Goal: Information Seeking & Learning: Learn about a topic

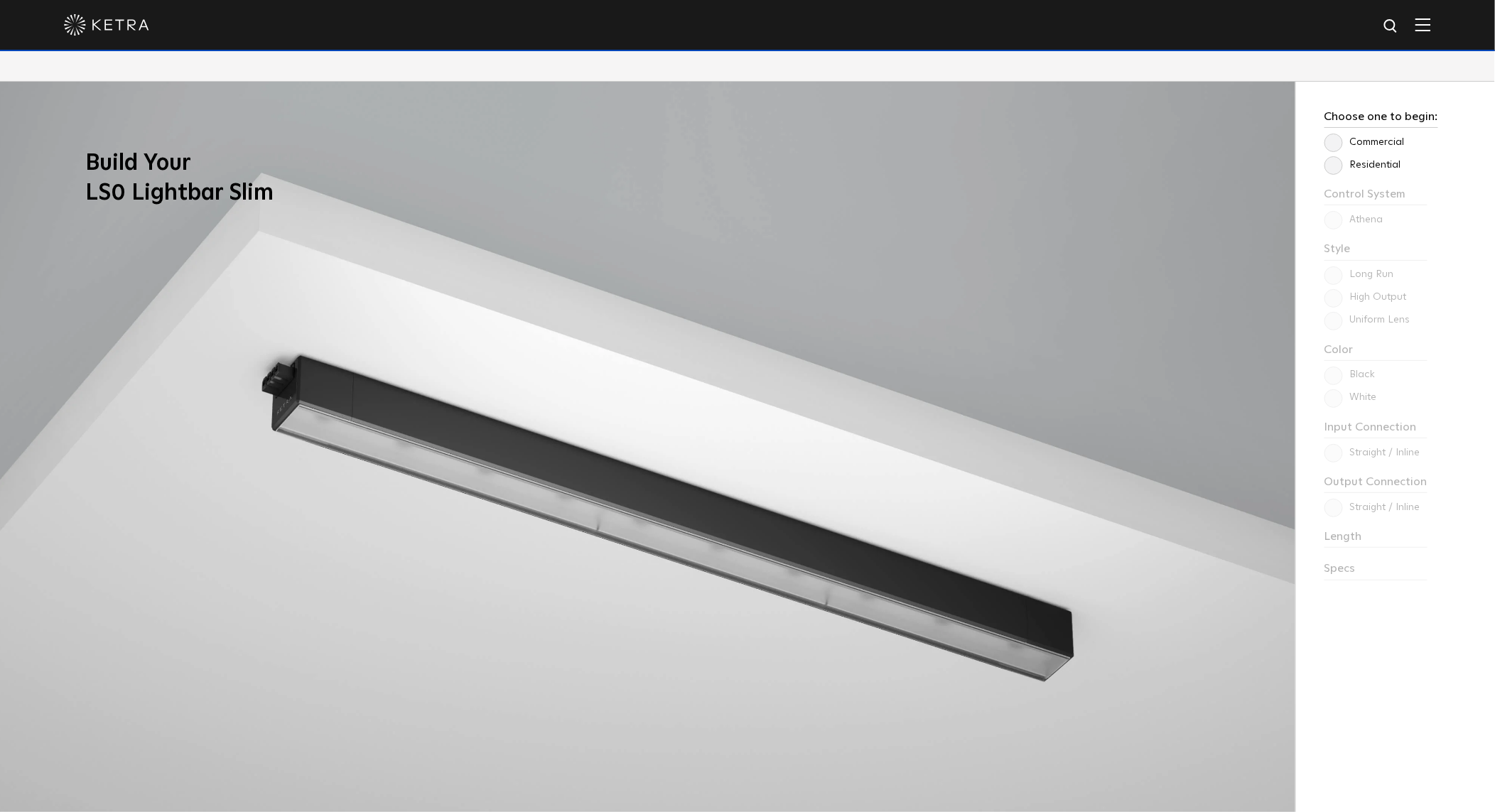
scroll to position [1388, 0]
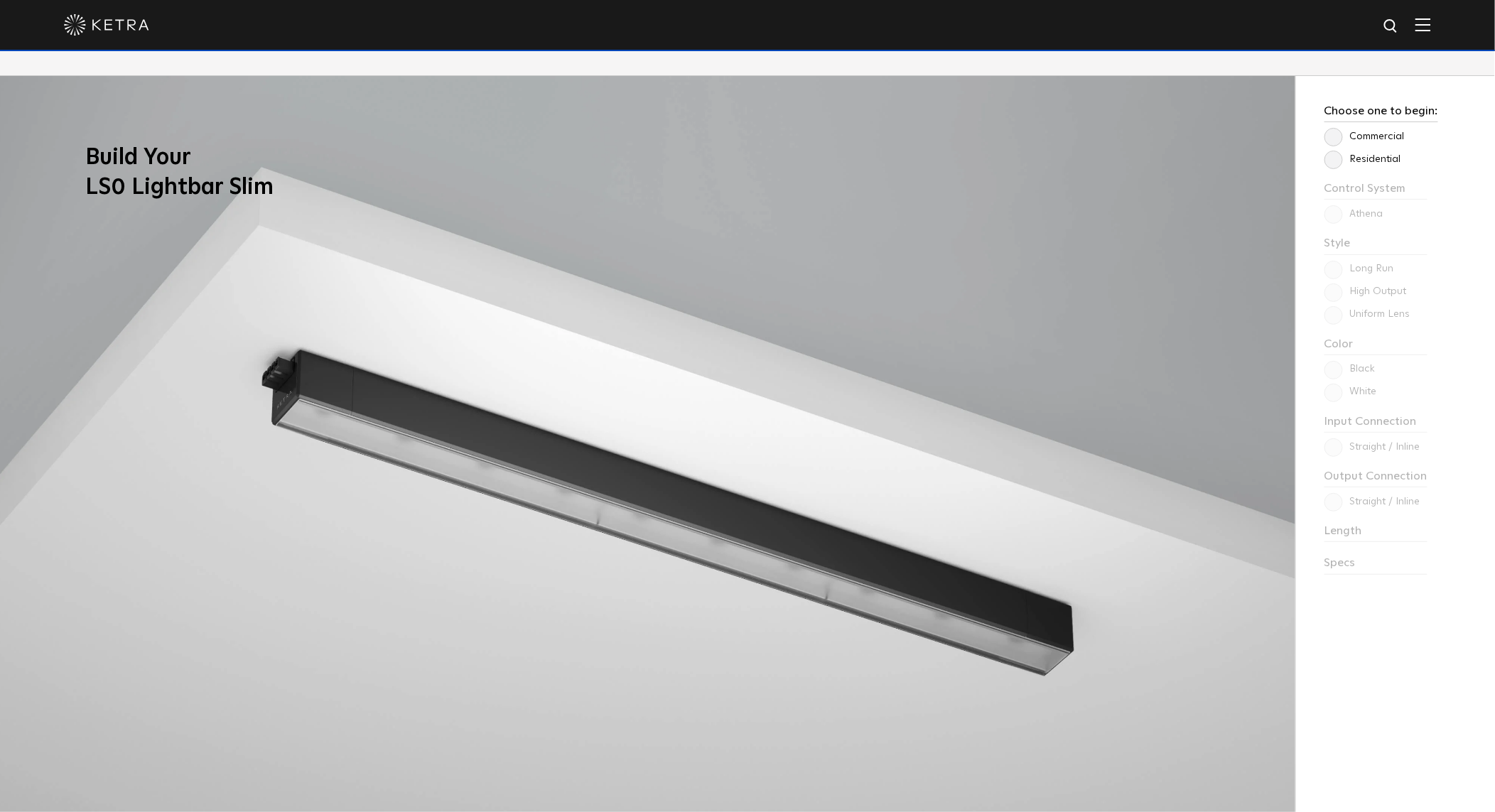
click at [1334, 137] on label "Commercial" at bounding box center [1364, 136] width 80 height 12
click at [0, 0] on input "Commercial" at bounding box center [0, 0] width 0 height 0
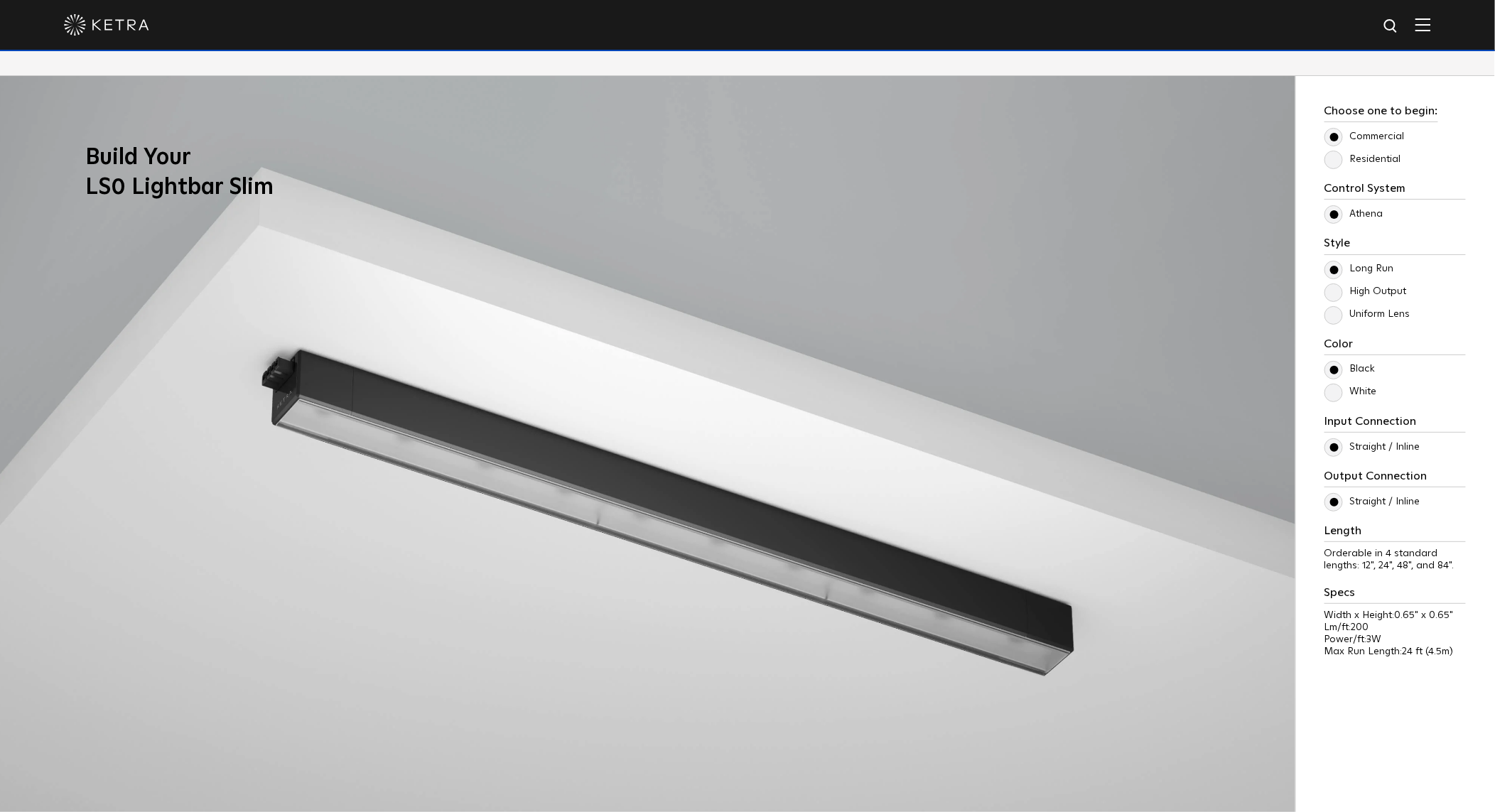
click at [1335, 162] on label "Residential" at bounding box center [1362, 159] width 77 height 12
click at [0, 0] on input "Residential" at bounding box center [0, 0] width 0 height 0
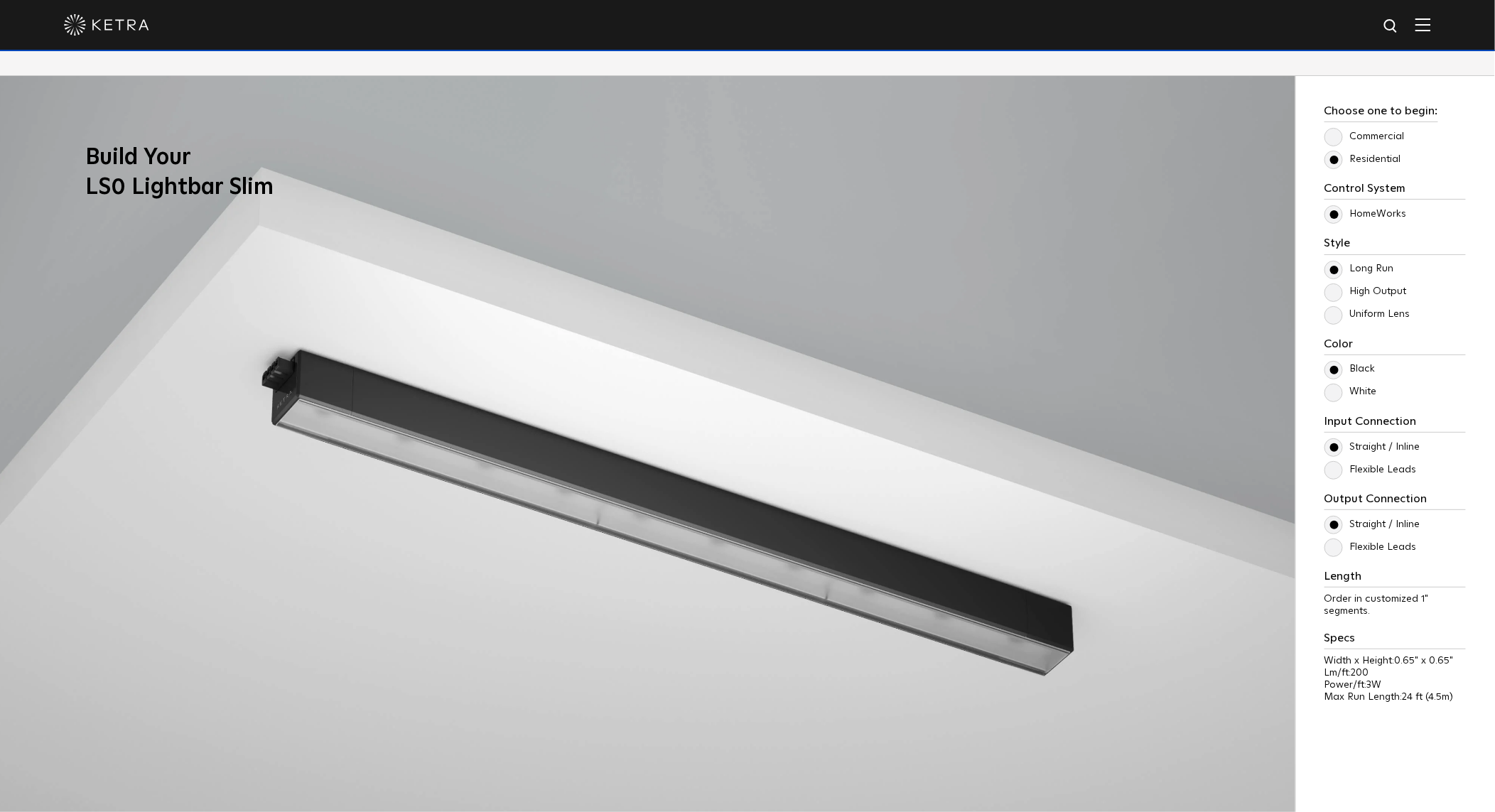
click at [1331, 134] on label "Commercial" at bounding box center [1364, 136] width 80 height 12
click at [0, 0] on input "Commercial" at bounding box center [0, 0] width 0 height 0
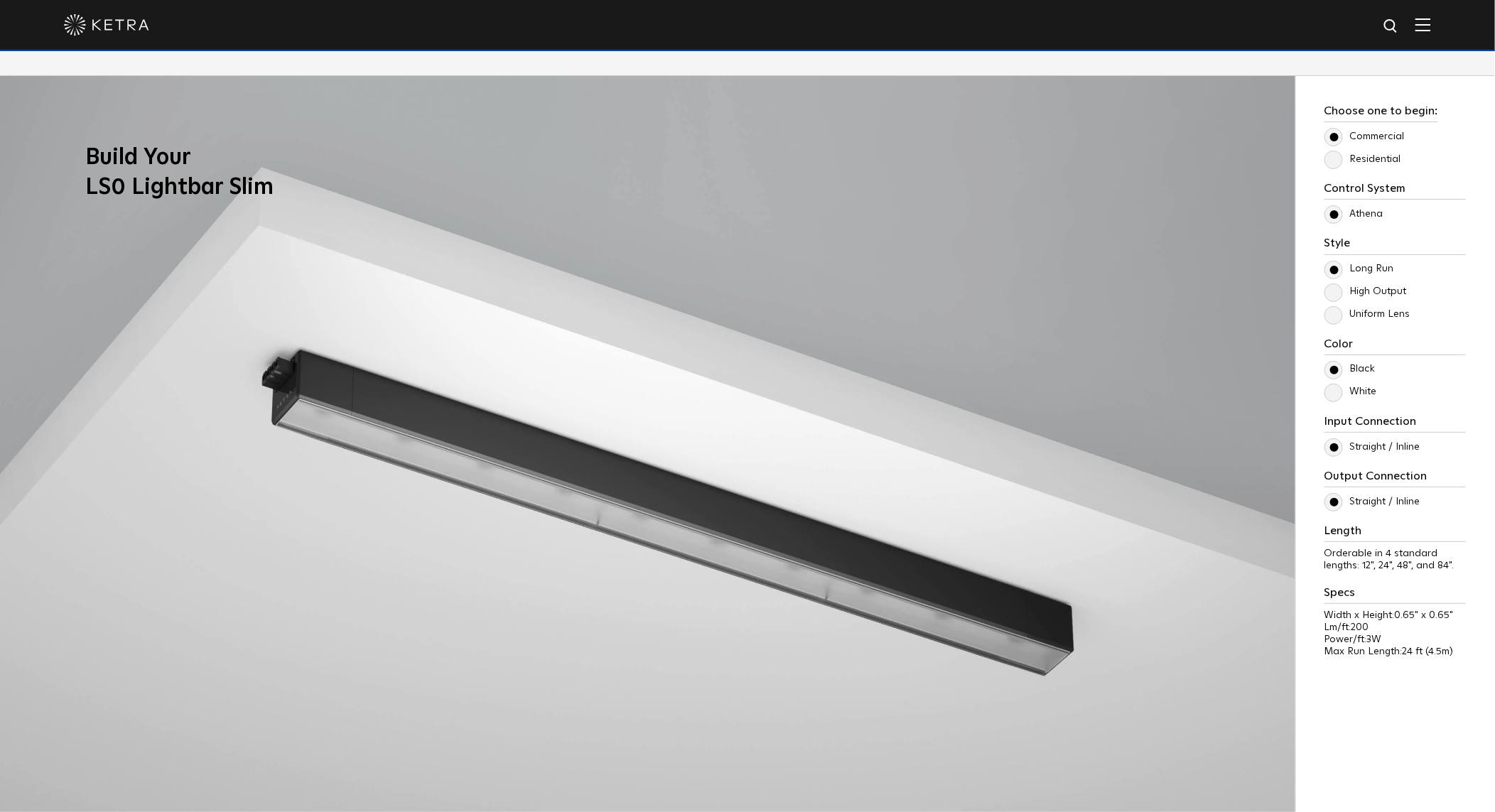
click at [1331, 160] on label "Residential" at bounding box center [1362, 159] width 77 height 12
click at [0, 0] on input "Residential" at bounding box center [0, 0] width 0 height 0
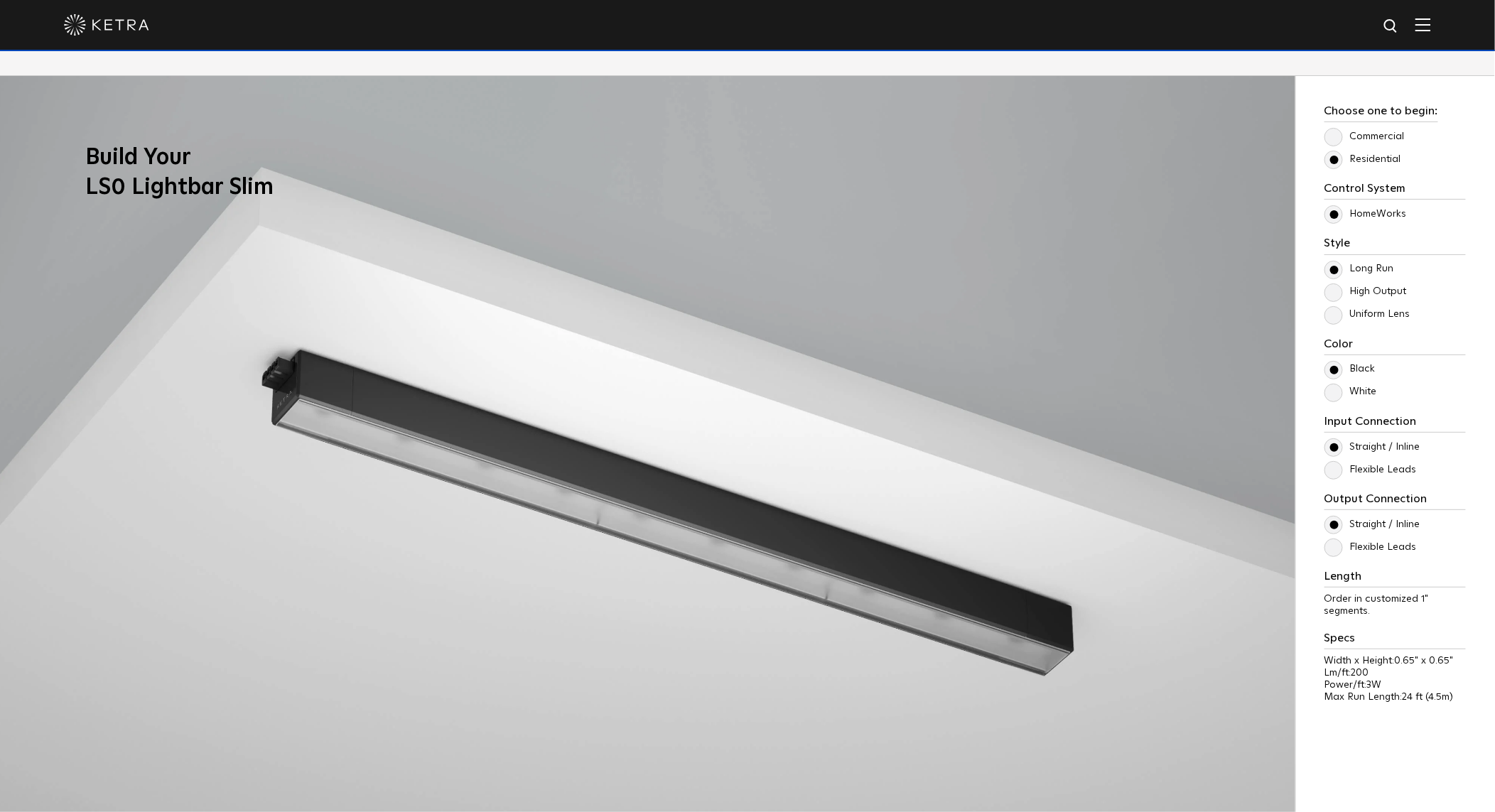
click at [1331, 135] on label "Commercial" at bounding box center [1364, 136] width 80 height 12
click at [0, 0] on input "Commercial" at bounding box center [0, 0] width 0 height 0
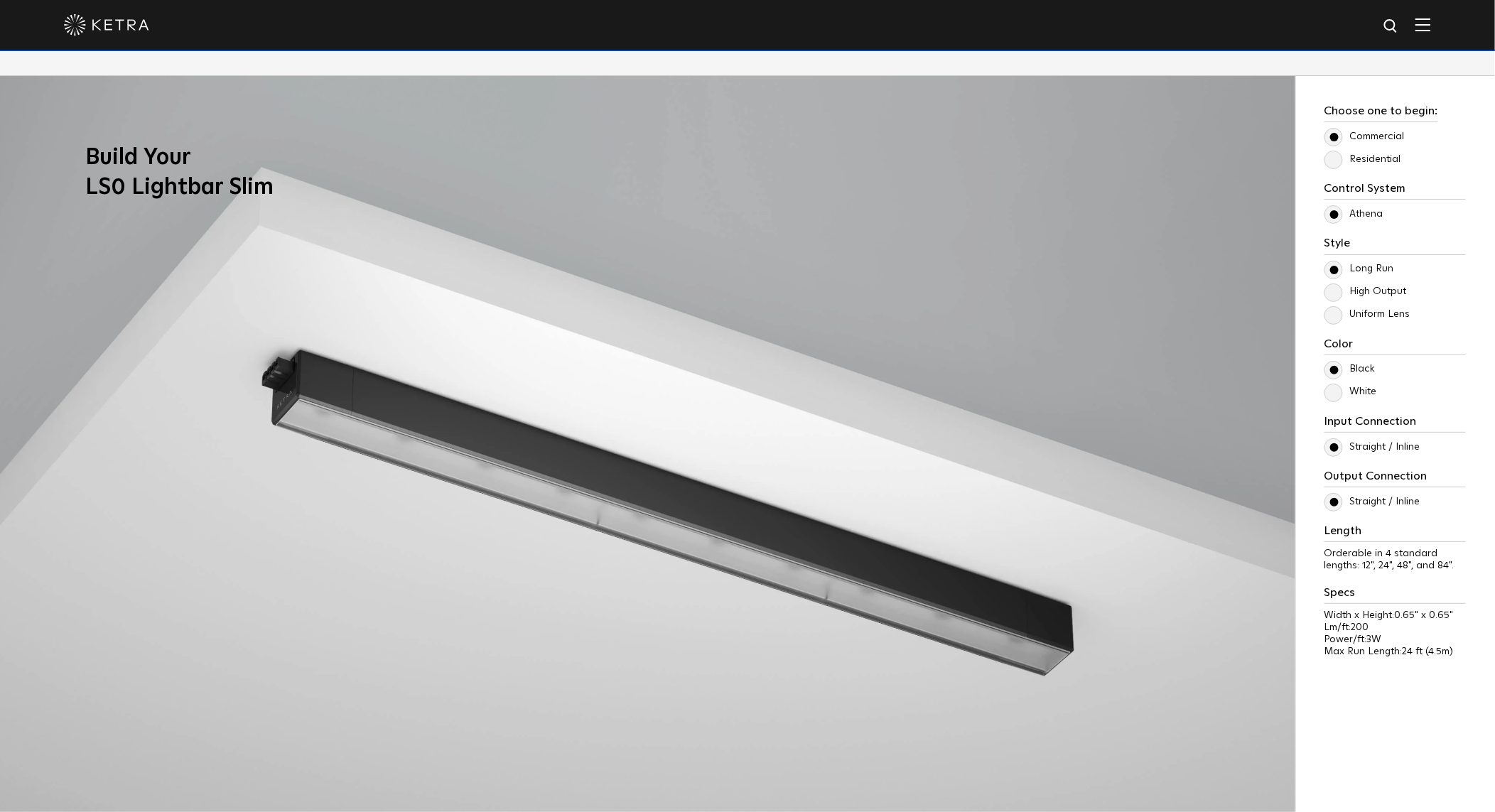
click at [1333, 157] on label "Residential" at bounding box center [1362, 159] width 77 height 12
click at [0, 0] on input "Residential" at bounding box center [0, 0] width 0 height 0
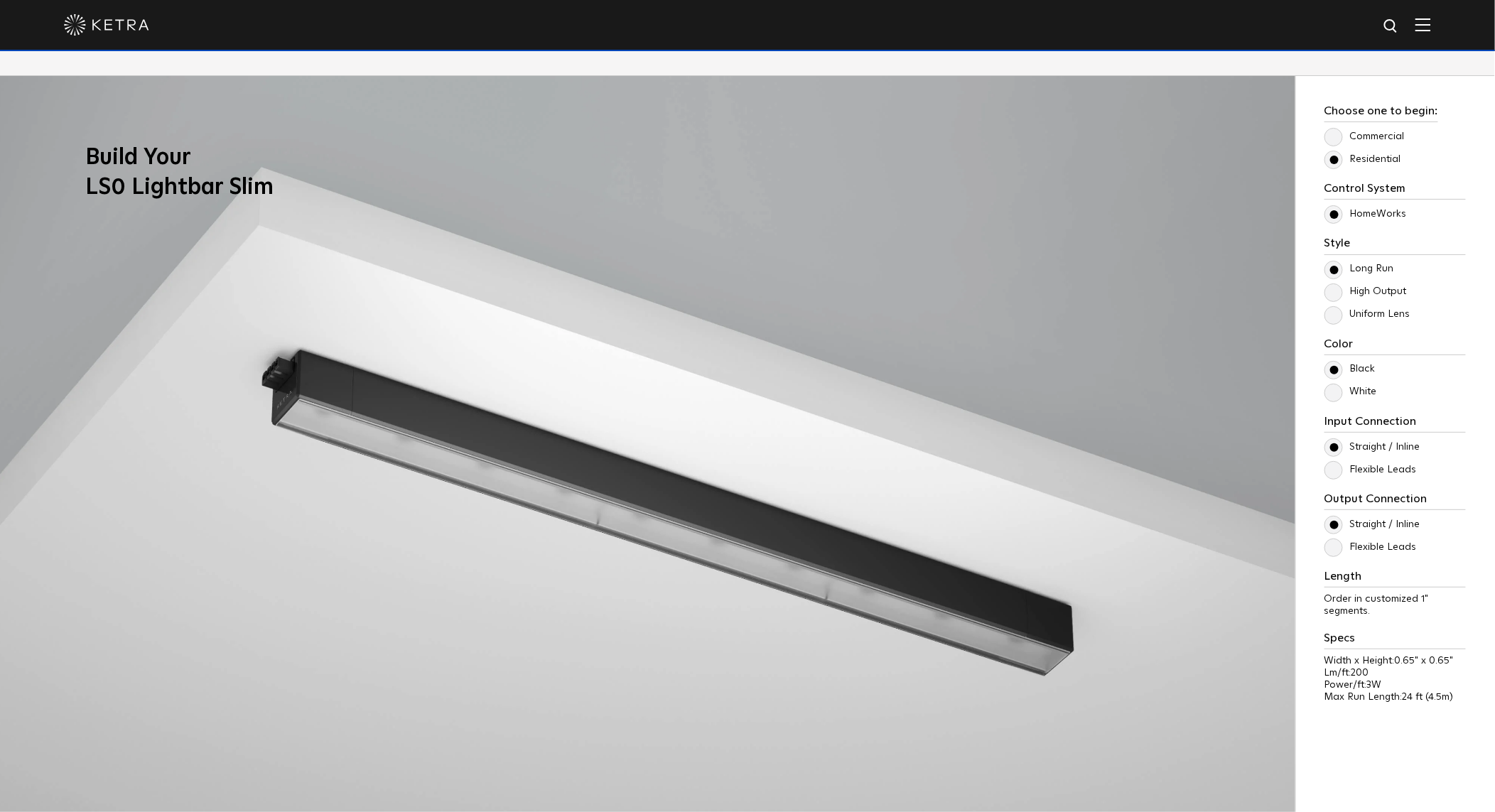
click at [1333, 130] on label "Commercial" at bounding box center [1364, 136] width 80 height 12
click at [0, 0] on input "Commercial" at bounding box center [0, 0] width 0 height 0
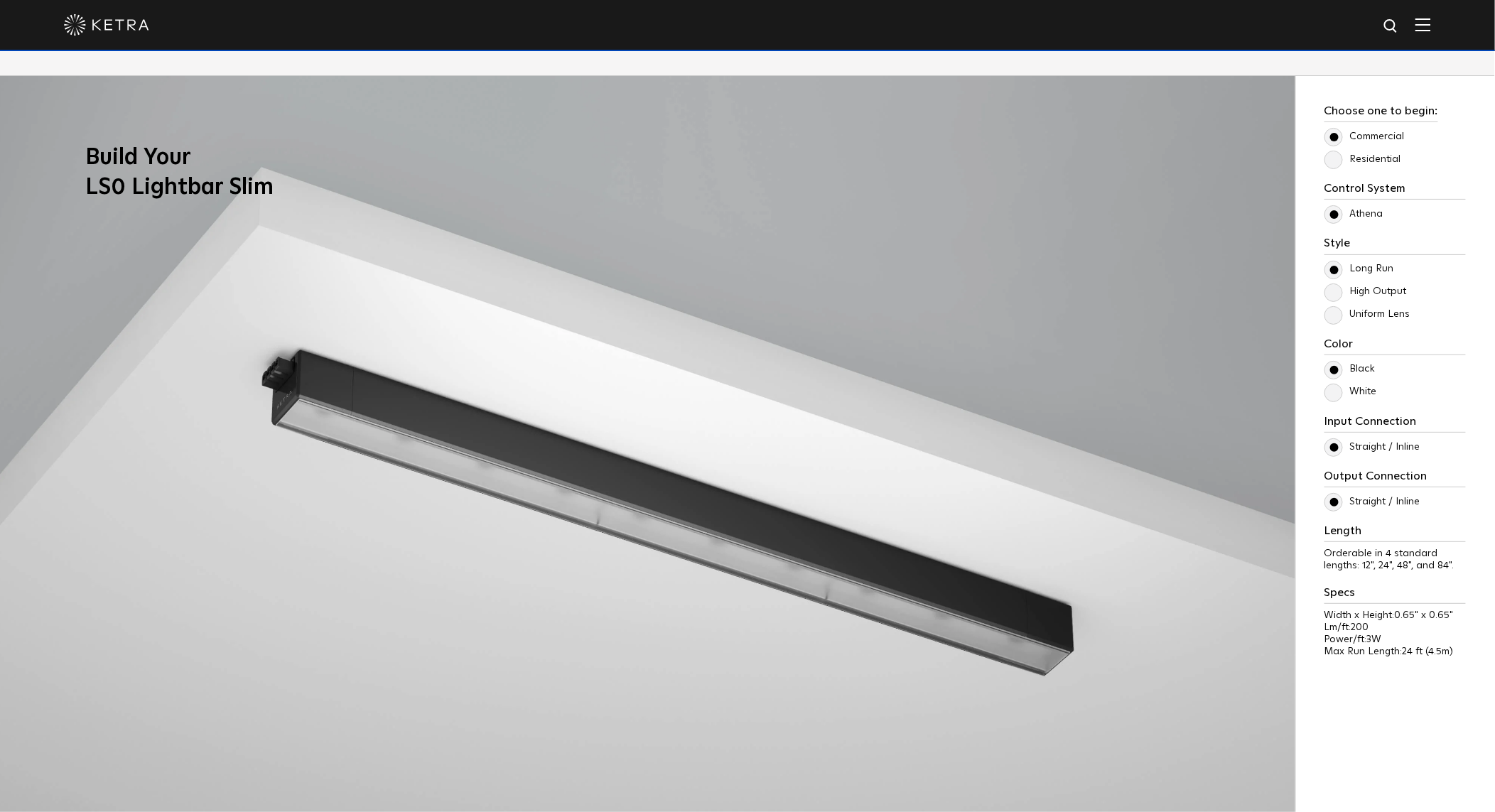
click at [1333, 157] on label "Residential" at bounding box center [1362, 159] width 77 height 12
click at [0, 0] on input "Residential" at bounding box center [0, 0] width 0 height 0
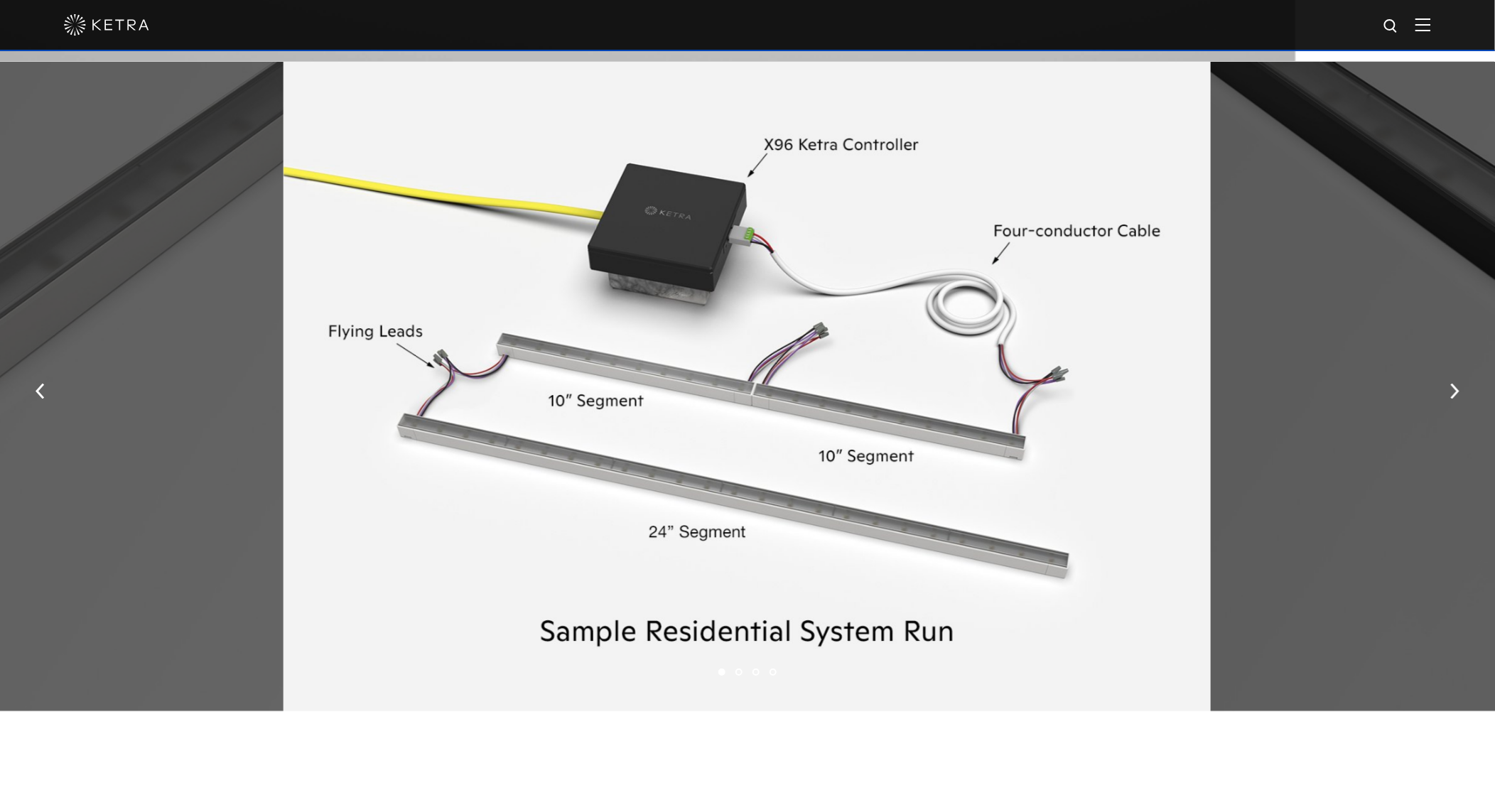
scroll to position [2214, 0]
click at [1455, 399] on img "button" at bounding box center [1455, 392] width 9 height 16
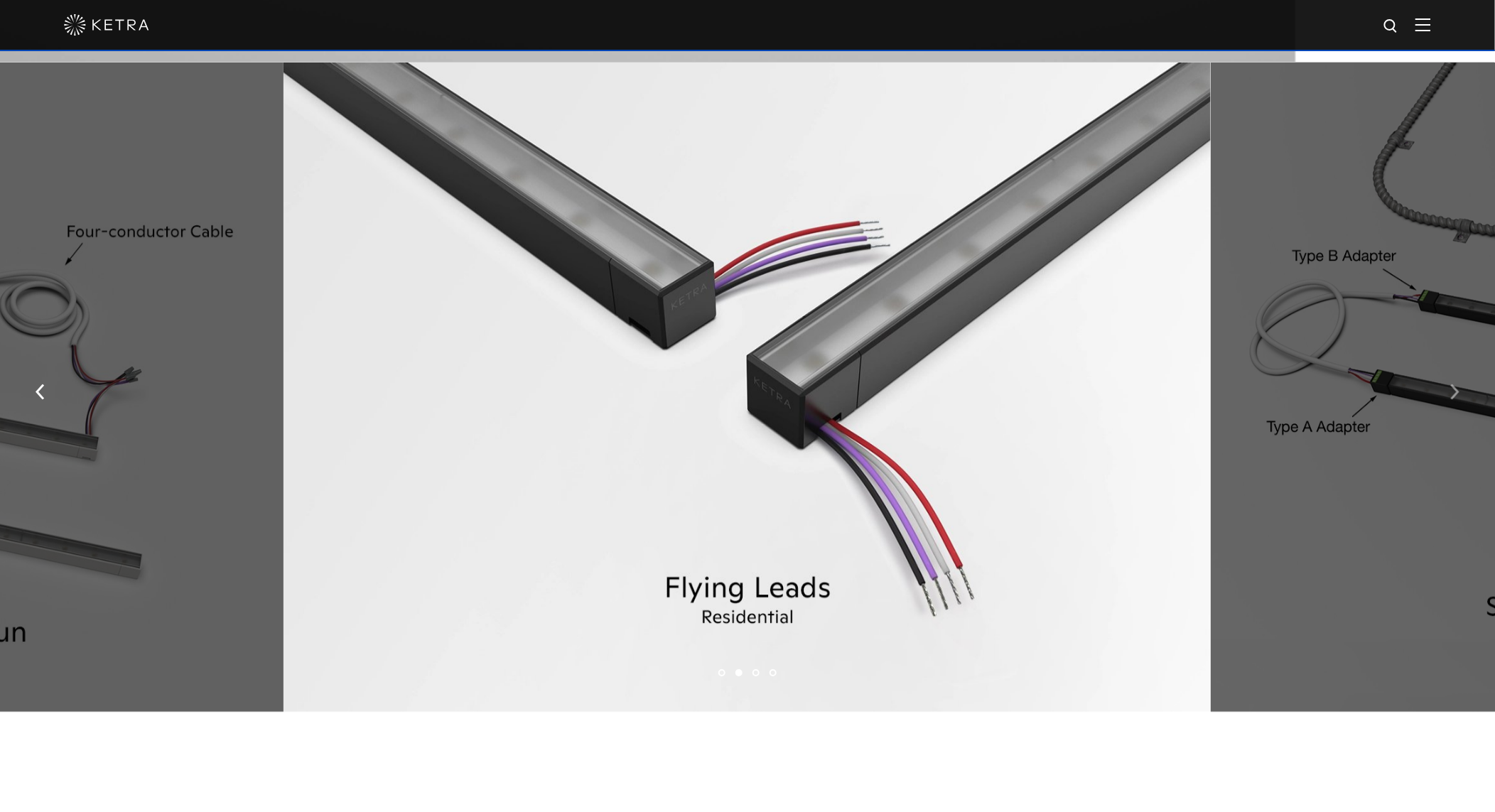
click at [1455, 399] on img "button" at bounding box center [1455, 392] width 9 height 16
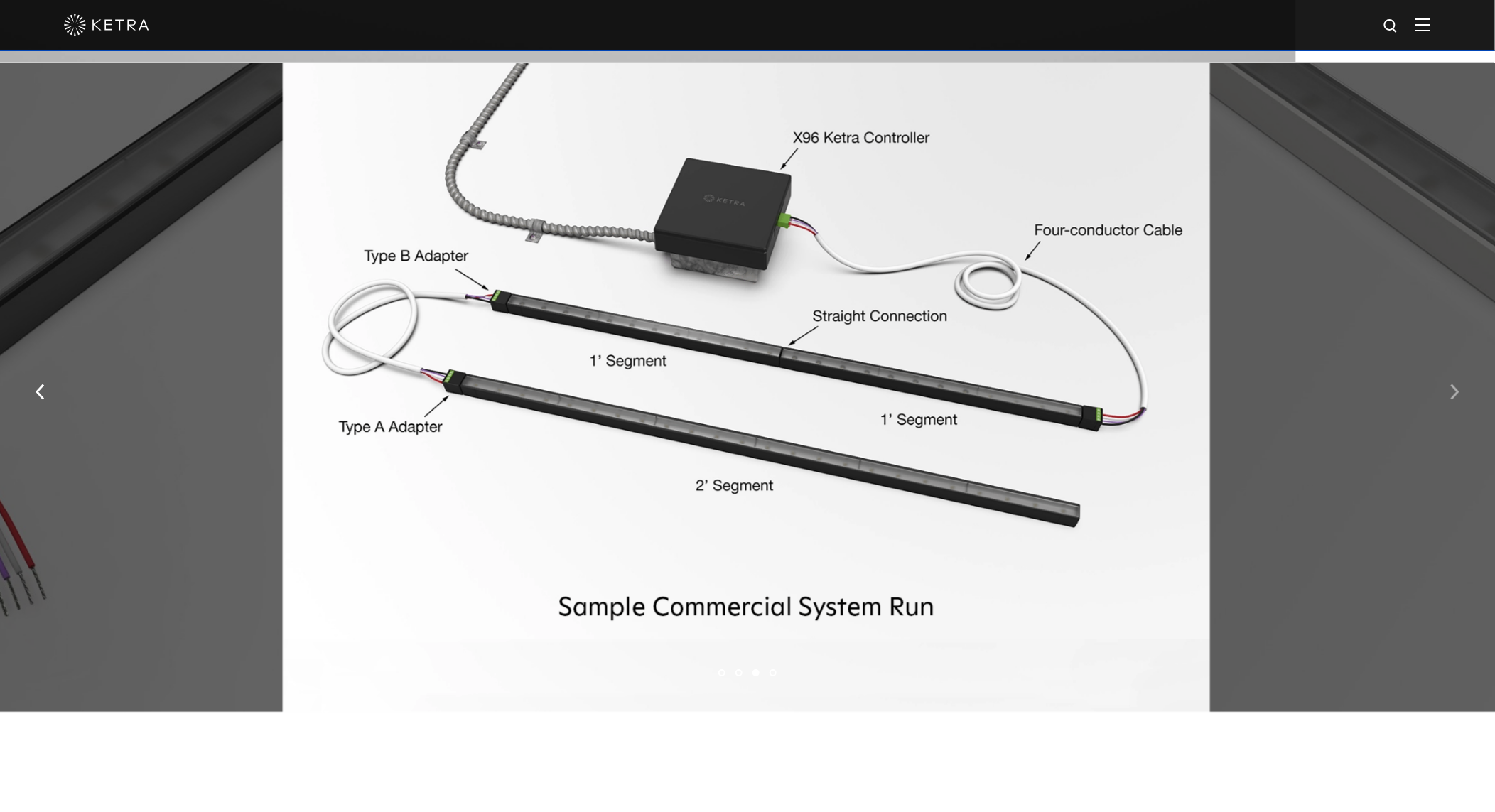
click at [1455, 399] on img "button" at bounding box center [1455, 392] width 9 height 16
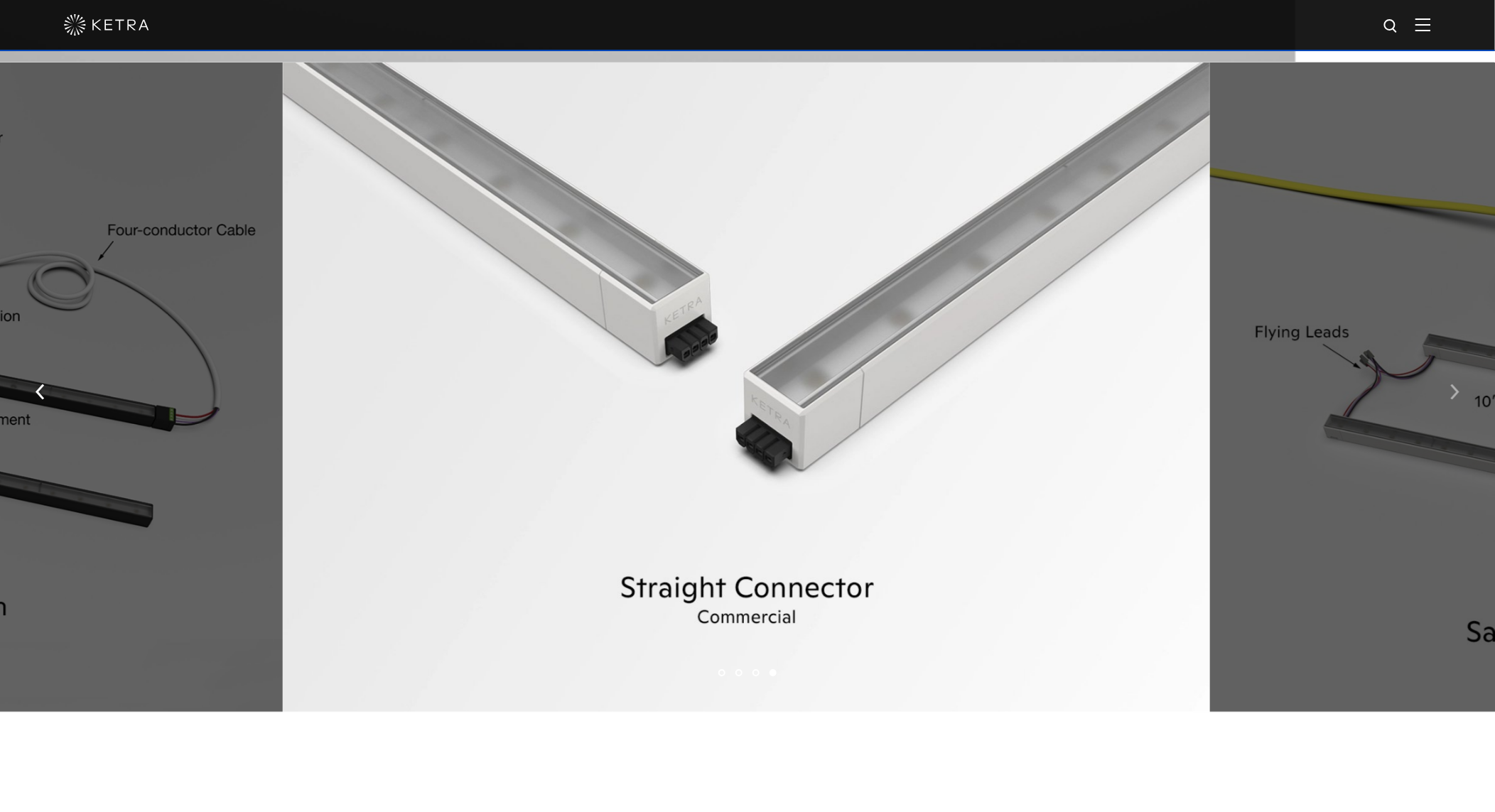
click at [1455, 399] on img "button" at bounding box center [1455, 392] width 9 height 16
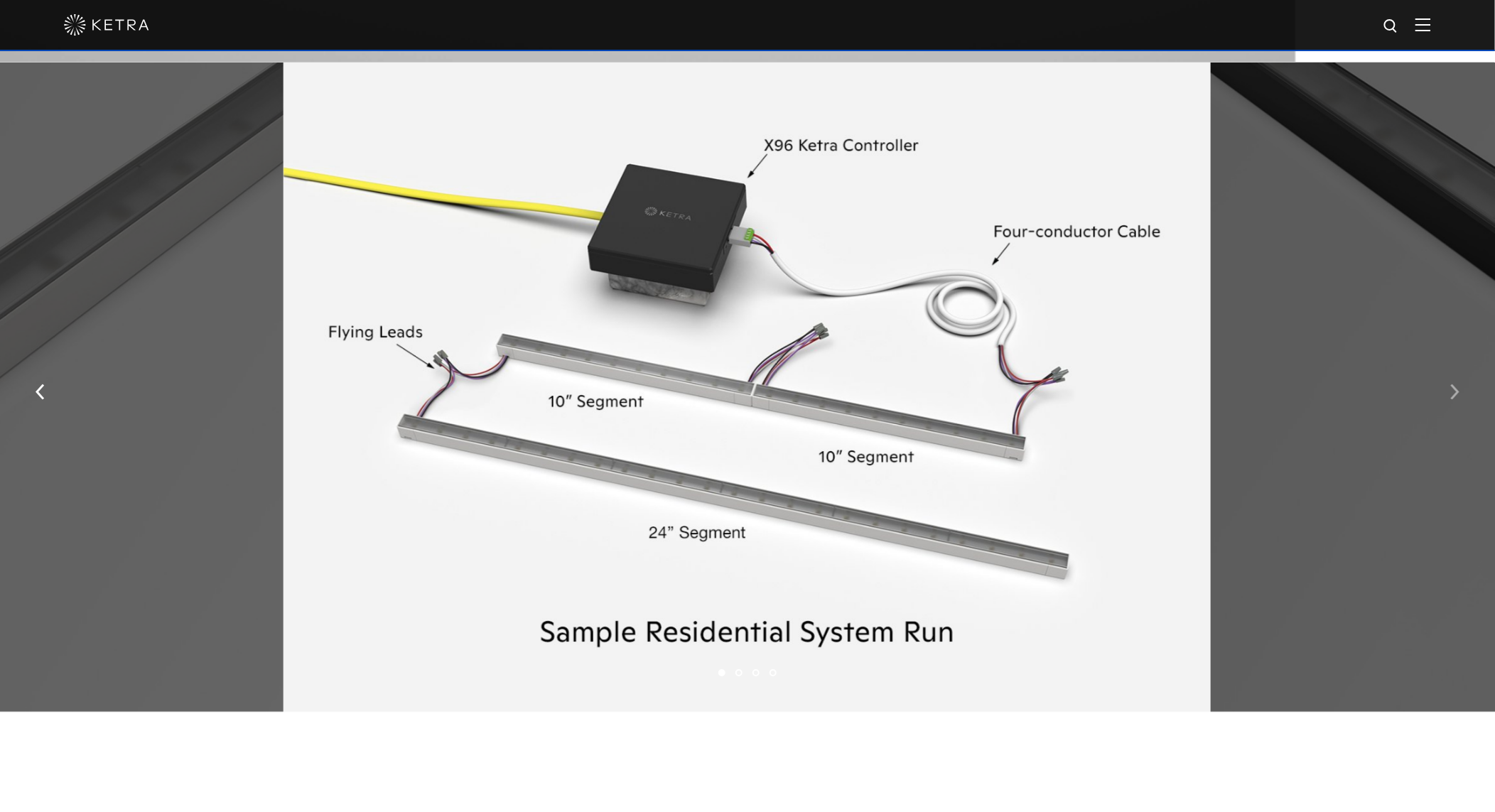
click at [1455, 399] on img "button" at bounding box center [1455, 392] width 9 height 16
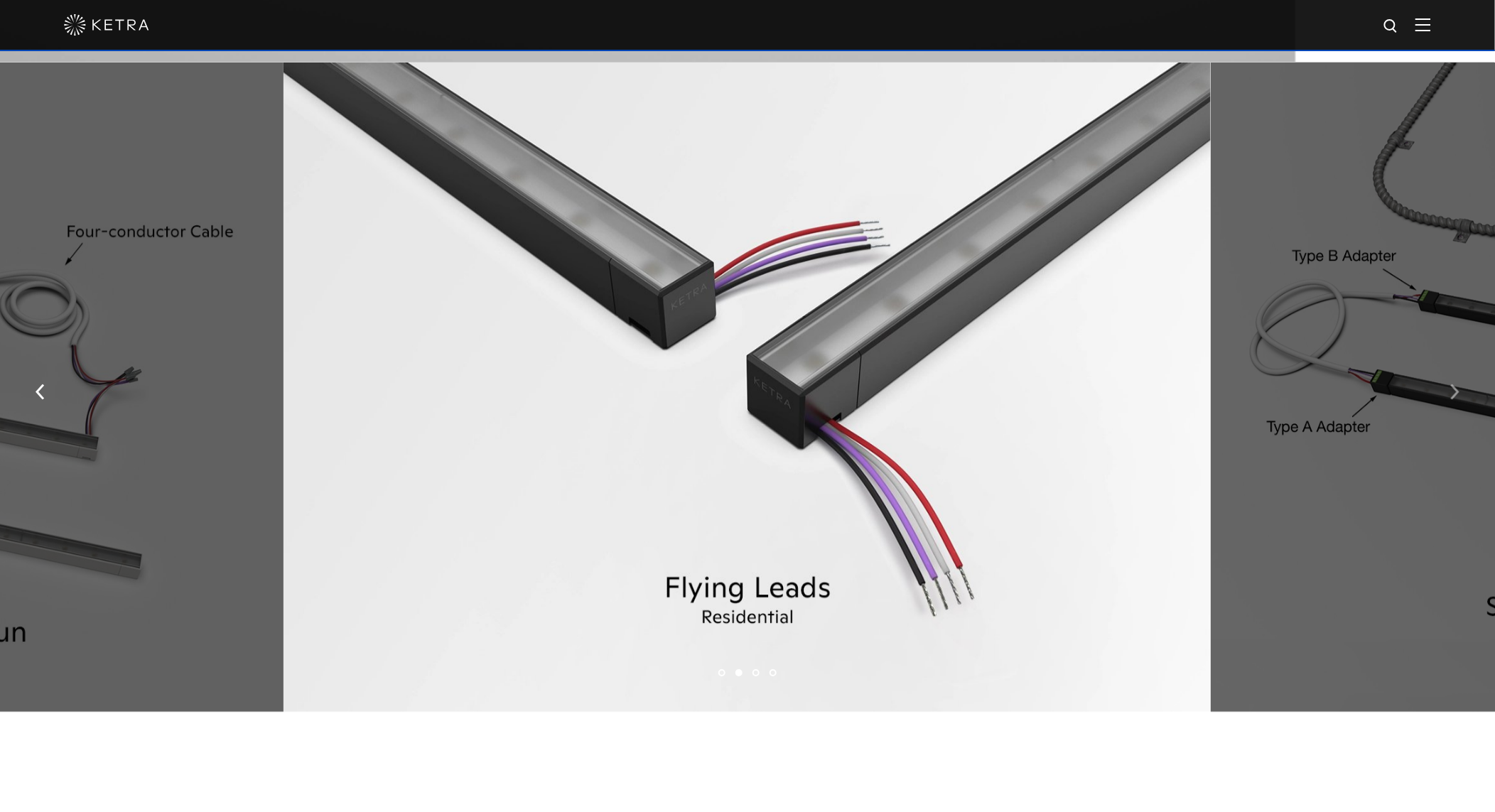
click at [1455, 399] on img "button" at bounding box center [1455, 392] width 9 height 16
